Goal: Find contact information: Find contact information

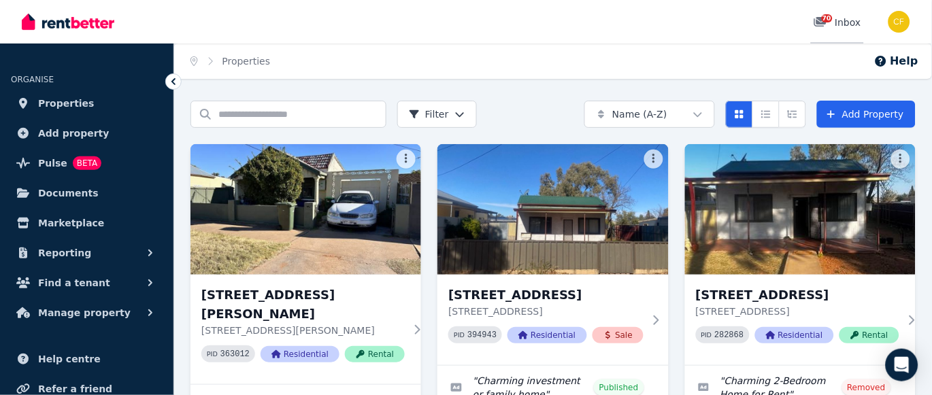
click at [829, 18] on span "70" at bounding box center [827, 18] width 11 height 8
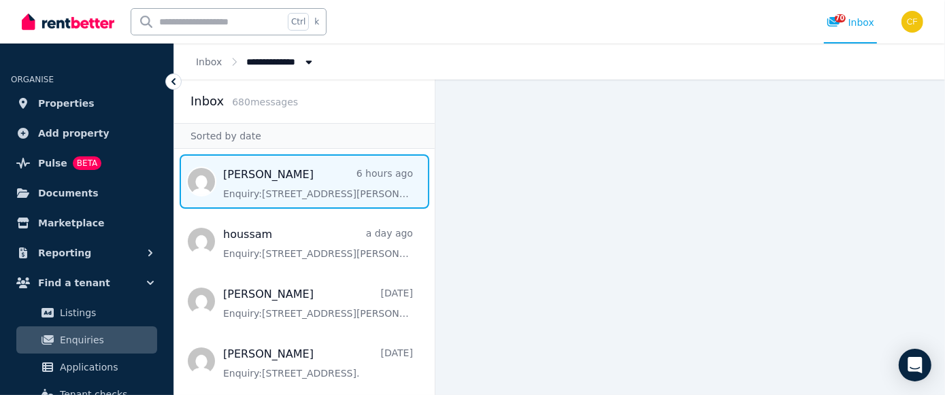
click at [293, 181] on span "Message list" at bounding box center [304, 181] width 261 height 54
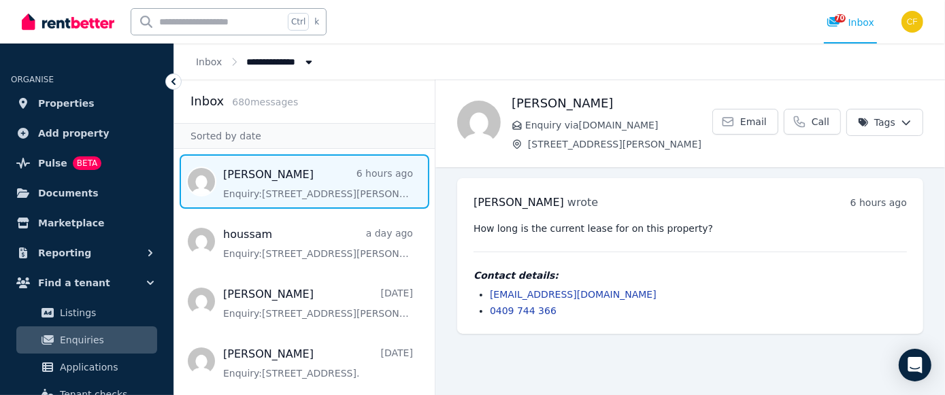
click at [566, 292] on link "[EMAIL_ADDRESS][DOMAIN_NAME]" at bounding box center [573, 294] width 167 height 11
